Goal: Task Accomplishment & Management: Use online tool/utility

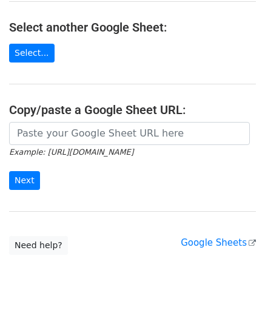
scroll to position [159, 0]
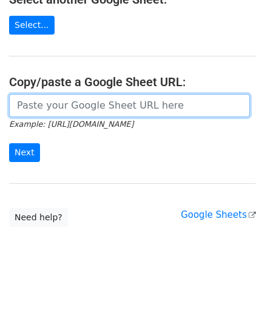
click at [41, 103] on input "url" at bounding box center [129, 105] width 241 height 23
paste input "https://docs.google.com/spreadsheets/d/167pLYgV6tHIyIPegNzvZf_SKmGI2C2Ck0f5W9CJ…"
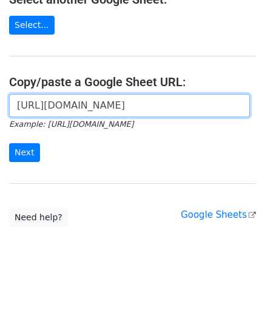
scroll to position [0, 255]
type input "https://docs.google.com/spreadsheets/d/167pLYgV6tHIyIPegNzvZf_SKmGI2C2Ck0f5W9CJ…"
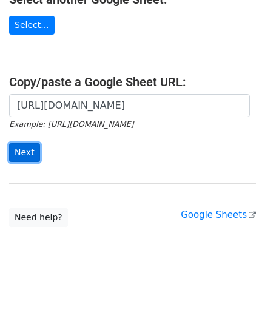
click at [33, 151] on input "Next" at bounding box center [24, 152] width 31 height 19
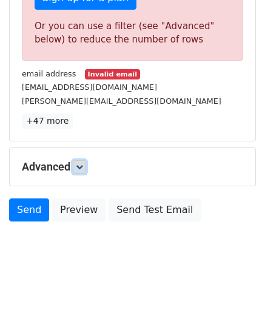
click at [84, 167] on link at bounding box center [79, 166] width 13 height 13
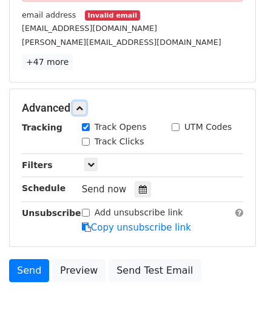
scroll to position [470, 0]
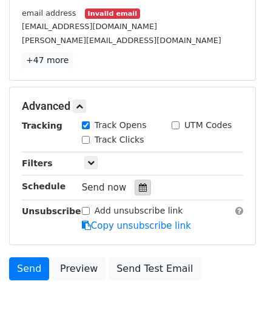
click at [139, 183] on icon at bounding box center [143, 187] width 8 height 8
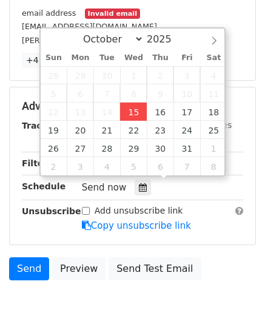
type input "[DATE] 12:00"
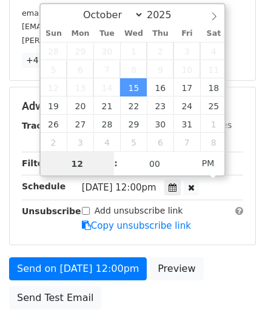
type input "6"
click at [85, 163] on input "6" at bounding box center [78, 164] width 74 height 24
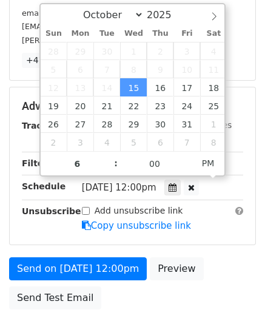
type input "[DATE] 18:00"
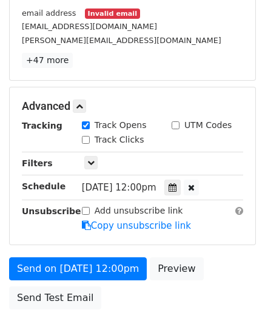
click at [252, 267] on div "Send on [DATE] 12:00pm Preview Send Test Email" at bounding box center [132, 286] width 265 height 58
